Goal: Task Accomplishment & Management: Use online tool/utility

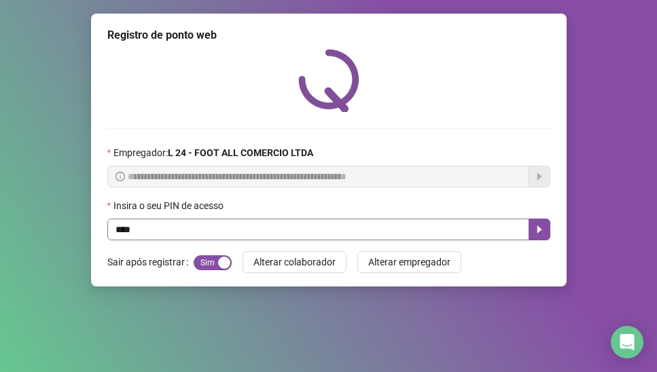
type input "*****"
click at [544, 233] on icon "caret-right" at bounding box center [539, 229] width 11 height 11
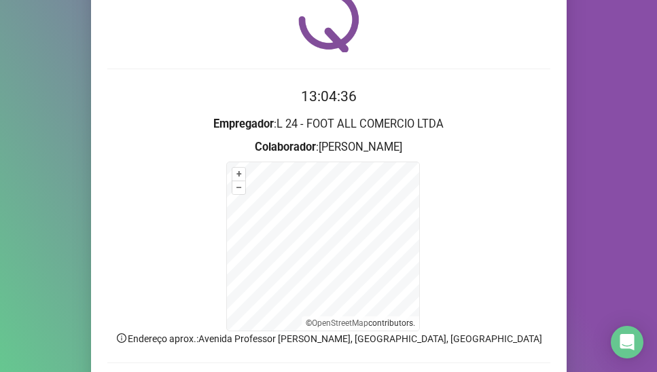
scroll to position [96, 0]
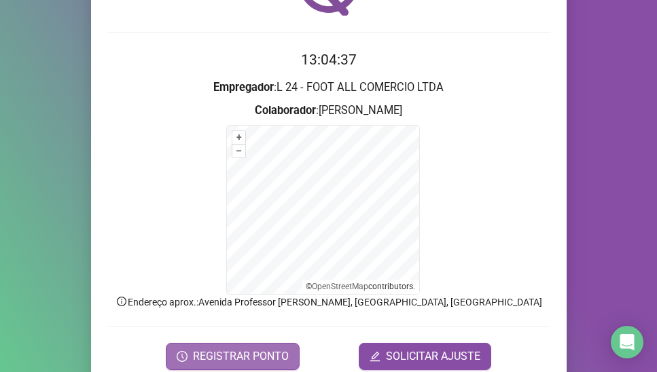
click at [272, 355] on span "REGISTRAR PONTO" at bounding box center [241, 356] width 96 height 16
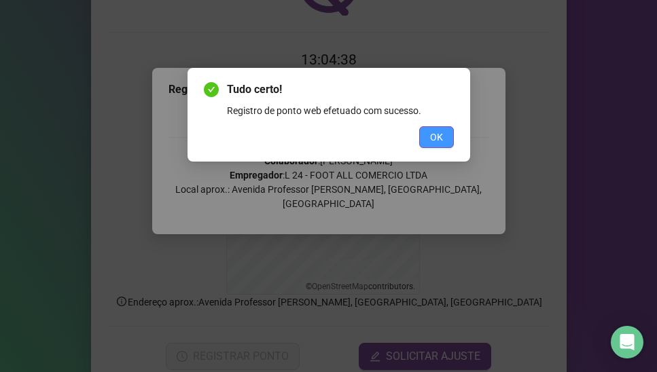
click at [431, 141] on span "OK" at bounding box center [436, 137] width 13 height 15
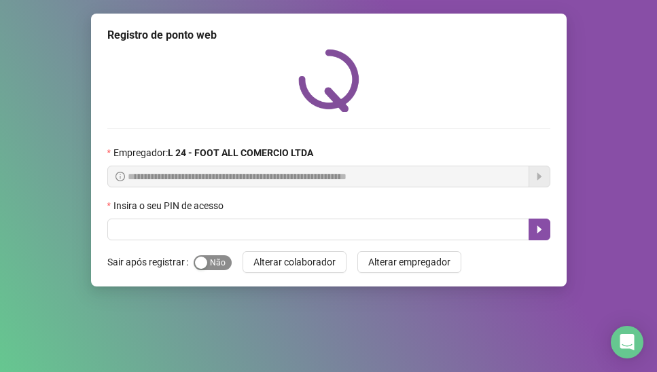
click at [205, 265] on button "Sim Não" at bounding box center [213, 262] width 38 height 15
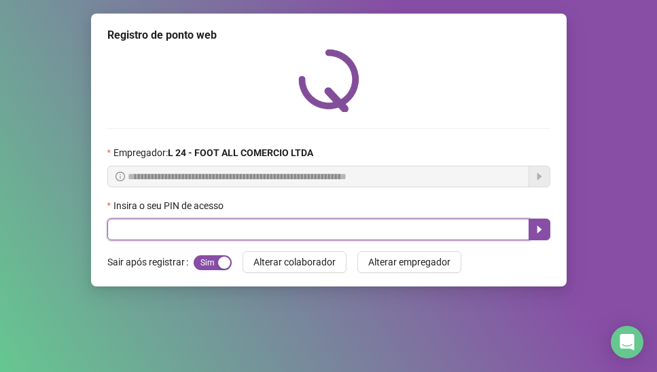
click at [135, 235] on input "text" at bounding box center [318, 230] width 422 height 22
type input "*****"
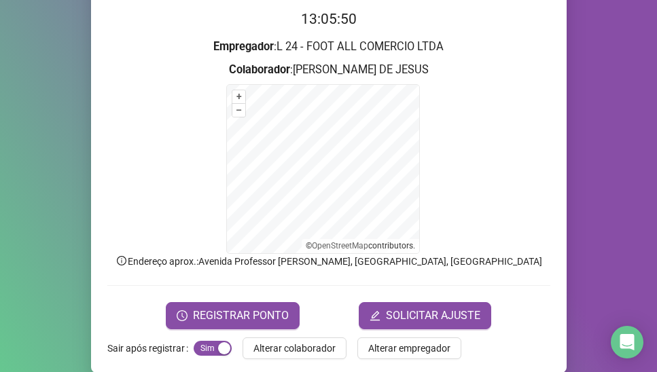
scroll to position [154, 0]
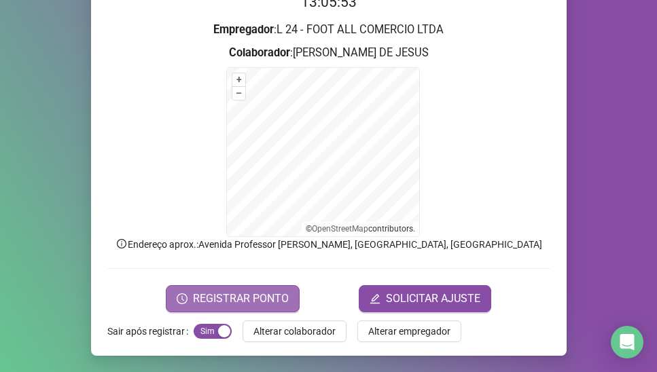
click at [260, 301] on span "REGISTRAR PONTO" at bounding box center [241, 299] width 96 height 16
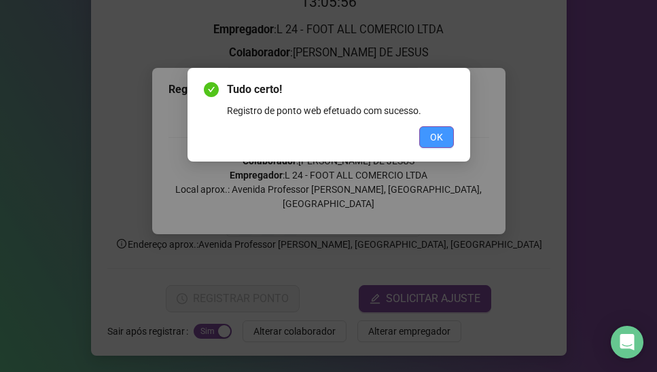
click at [434, 135] on span "OK" at bounding box center [436, 137] width 13 height 15
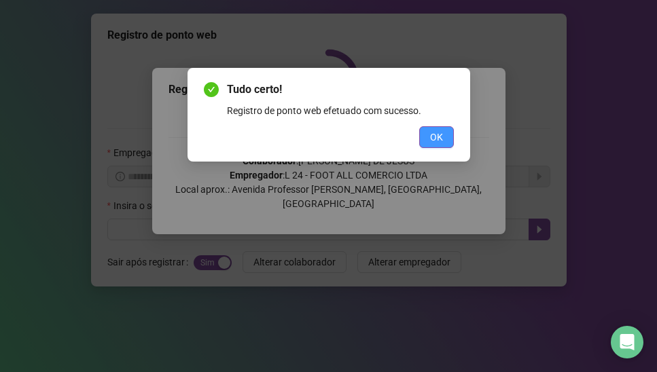
scroll to position [0, 0]
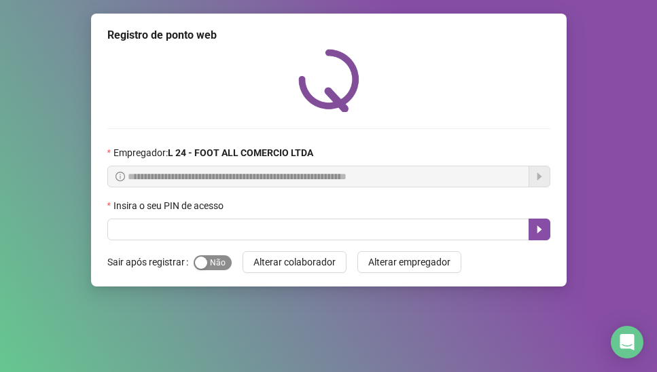
click at [211, 261] on span "Sim Não" at bounding box center [213, 262] width 38 height 15
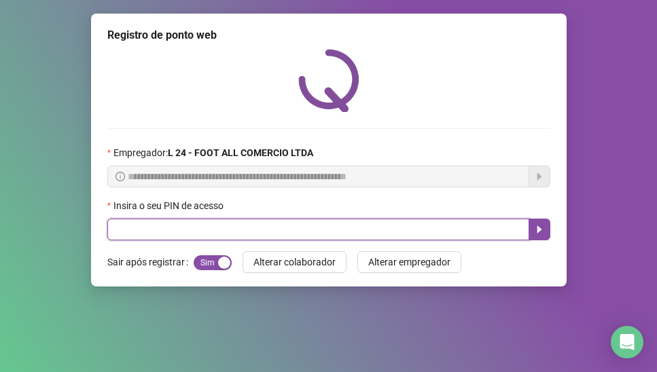
click at [214, 232] on input "text" at bounding box center [318, 230] width 422 height 22
type input "*****"
click at [535, 228] on icon "caret-right" at bounding box center [539, 229] width 11 height 11
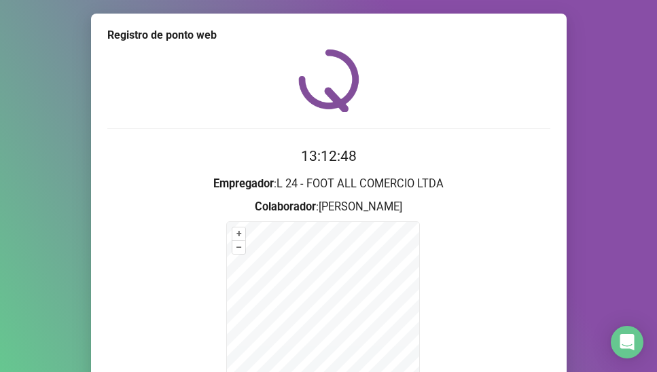
drag, startPoint x: 644, startPoint y: 183, endPoint x: 649, endPoint y: 255, distance: 72.2
click at [649, 255] on div "Registro de ponto web 13:12:48 Empregador : L 24 - FOOT ALL COMERCIO LTDA Colab…" at bounding box center [328, 186] width 657 height 372
click at [646, 297] on div "Registro de ponto web 13:12:52 Empregador : L 24 - FOOT ALL COMERCIO LTDA Colab…" at bounding box center [328, 186] width 657 height 372
drag, startPoint x: 643, startPoint y: 293, endPoint x: 630, endPoint y: 292, distance: 12.3
click at [630, 292] on div "Registro de ponto web 13:12:53 Empregador : L 24 - FOOT ALL COMERCIO LTDA Colab…" at bounding box center [328, 186] width 657 height 372
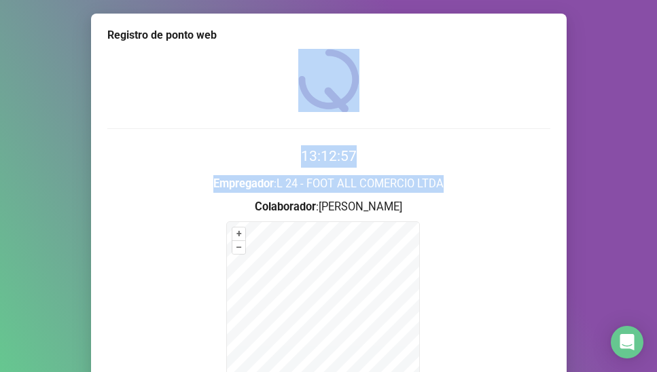
drag, startPoint x: 644, startPoint y: 54, endPoint x: 649, endPoint y: 188, distance: 134.6
click at [649, 188] on div "Registro de ponto web 13:12:57 Empregador : L 24 - FOOT ALL COMERCIO LTDA Colab…" at bounding box center [328, 186] width 657 height 372
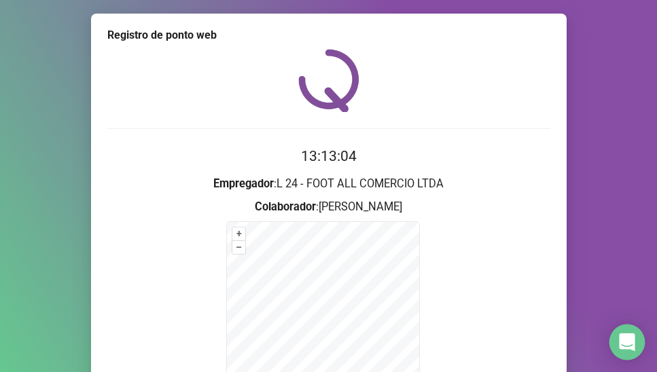
click at [628, 354] on div "Open Intercom Messenger" at bounding box center [627, 343] width 36 height 36
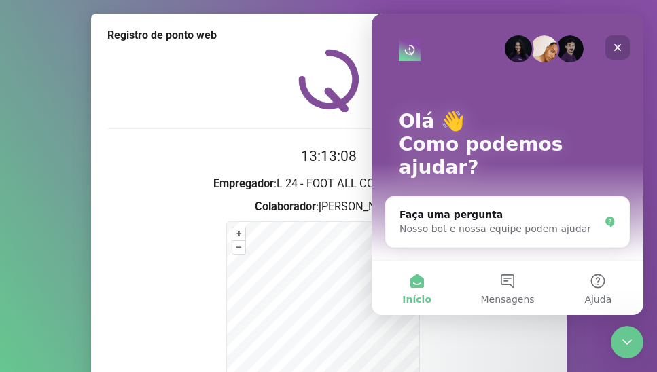
click at [615, 46] on icon "Fechar" at bounding box center [617, 47] width 7 height 7
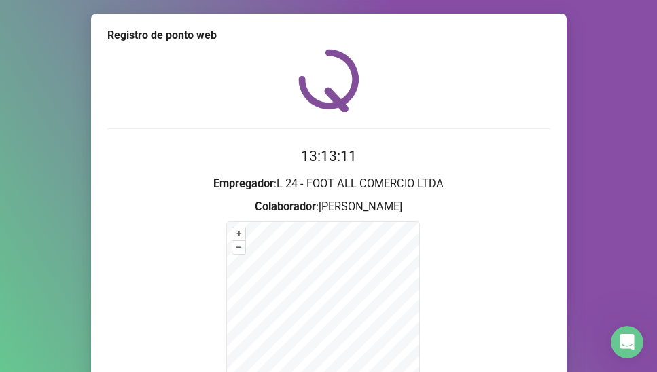
scroll to position [154, 0]
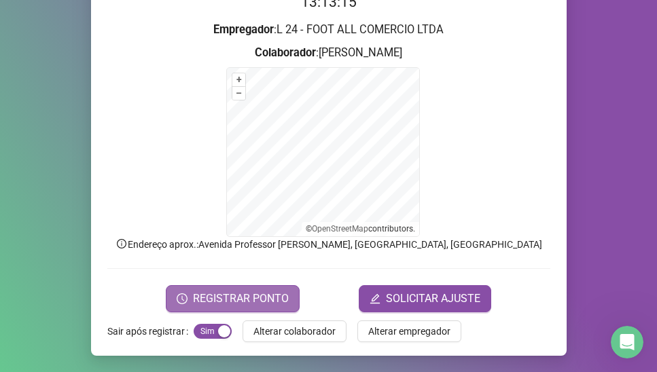
click at [261, 295] on span "REGISTRAR PONTO" at bounding box center [241, 299] width 96 height 16
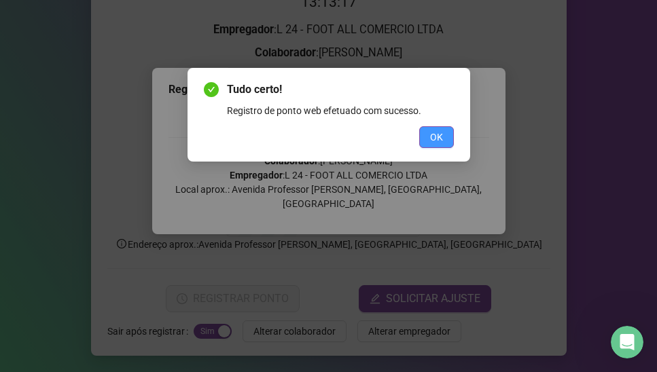
click at [433, 138] on span "OK" at bounding box center [436, 137] width 13 height 15
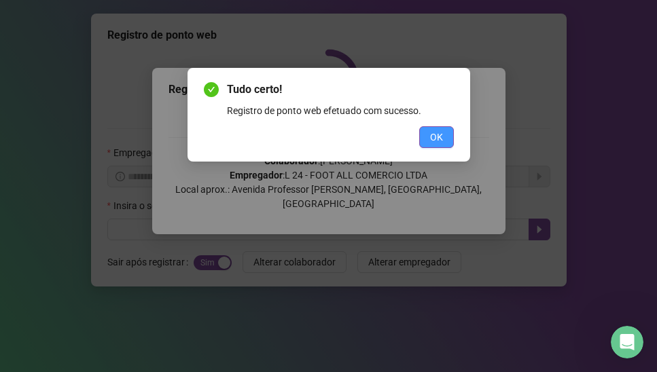
scroll to position [0, 0]
